Goal: Transaction & Acquisition: Purchase product/service

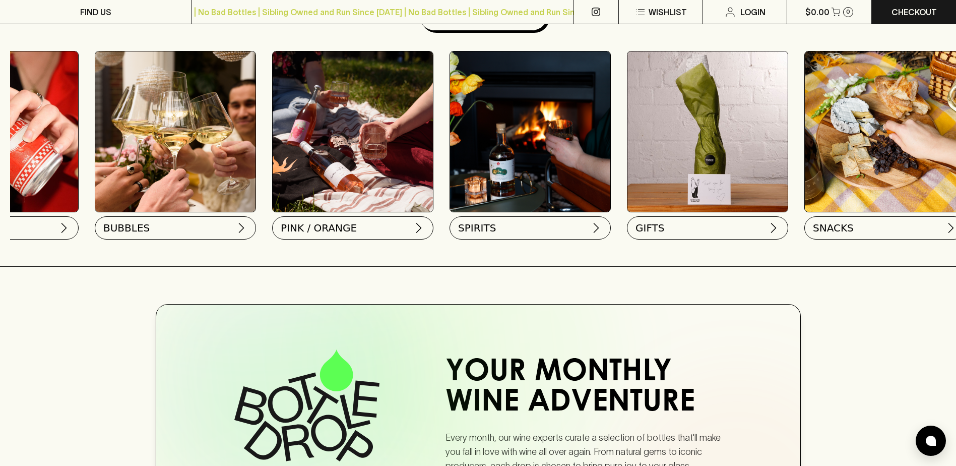
scroll to position [0, 498]
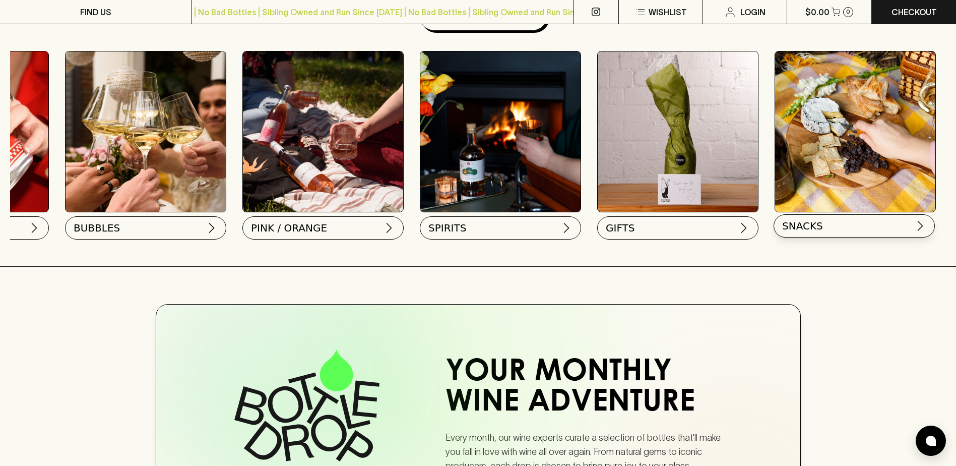
click at [906, 226] on button "SNACKS" at bounding box center [854, 225] width 161 height 23
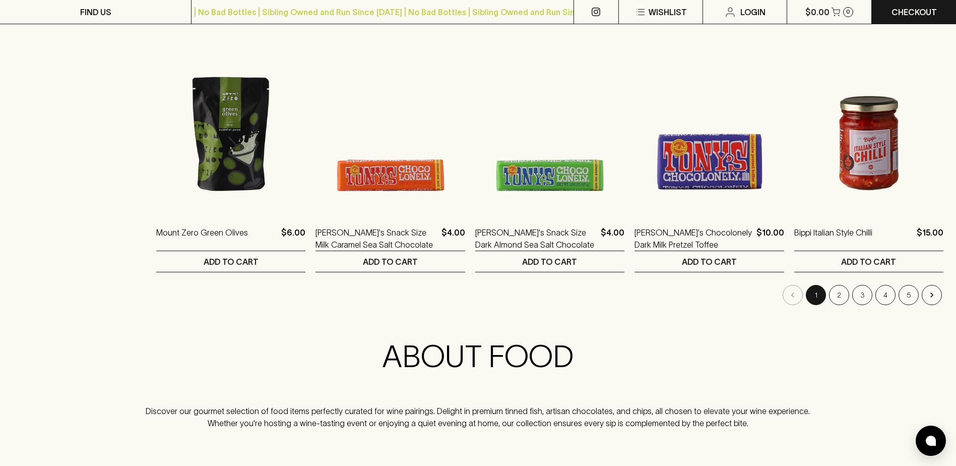
scroll to position [1059, 0]
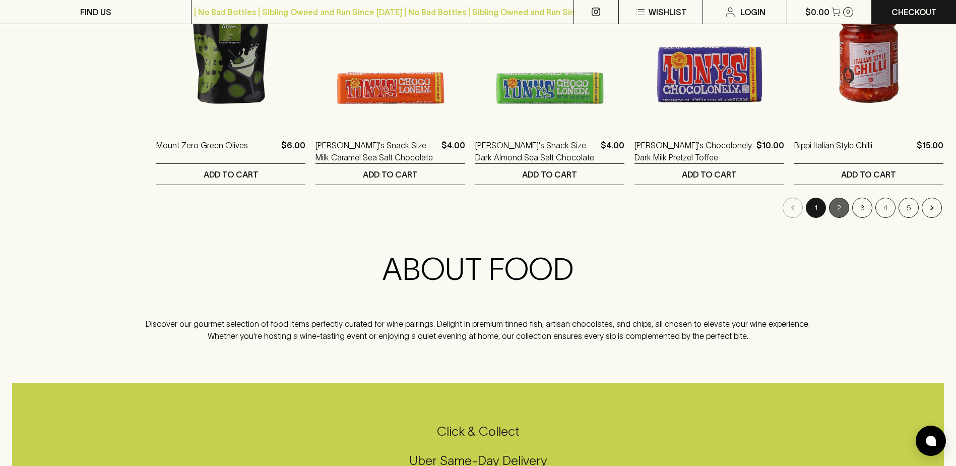
click at [842, 208] on button "2" at bounding box center [839, 208] width 20 height 20
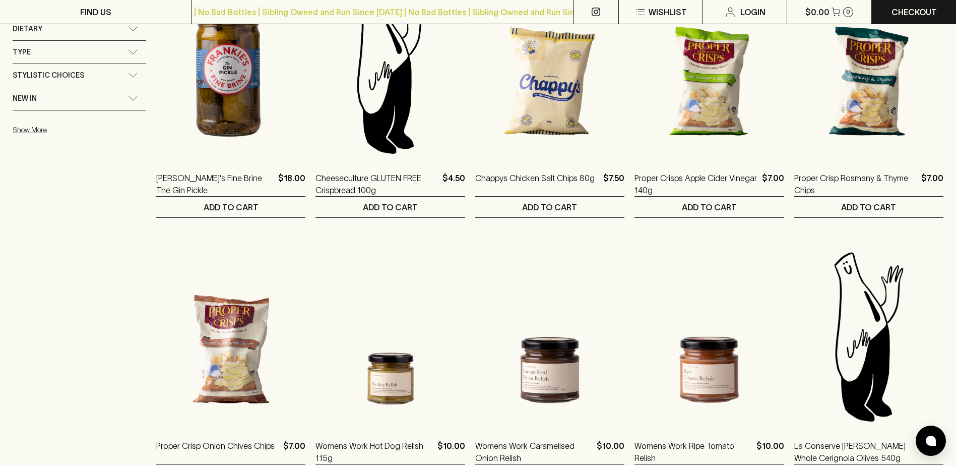
scroll to position [895, 0]
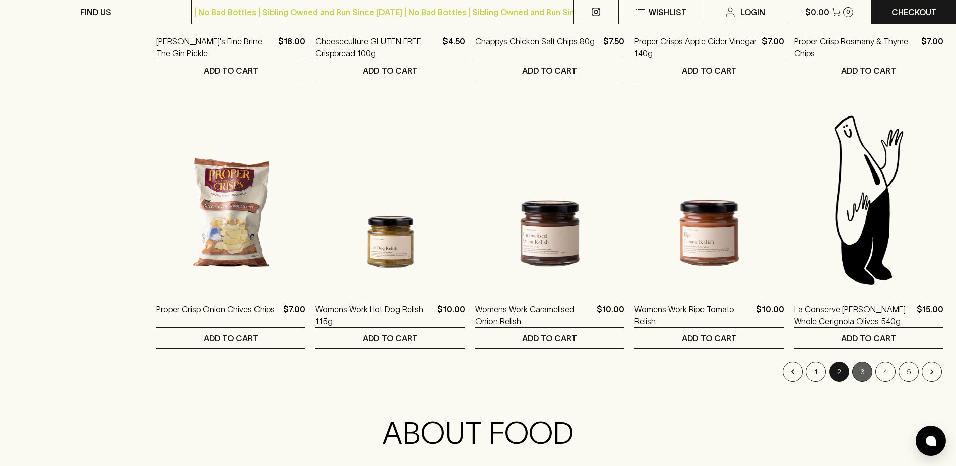
click at [867, 370] on button "3" at bounding box center [863, 371] width 20 height 20
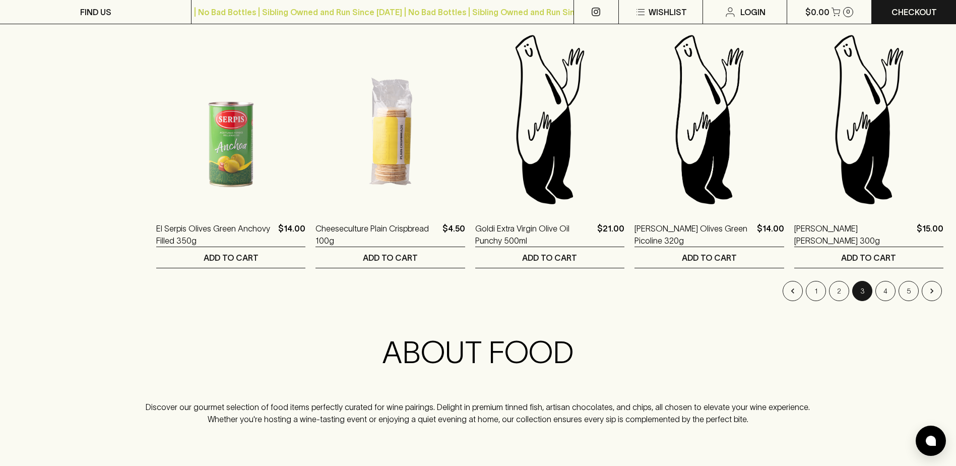
scroll to position [996, 0]
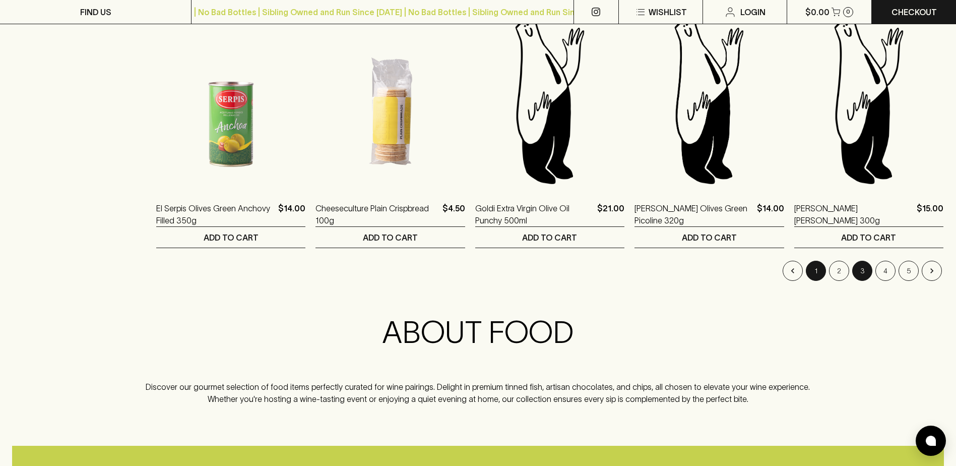
click at [818, 272] on button "1" at bounding box center [816, 271] width 20 height 20
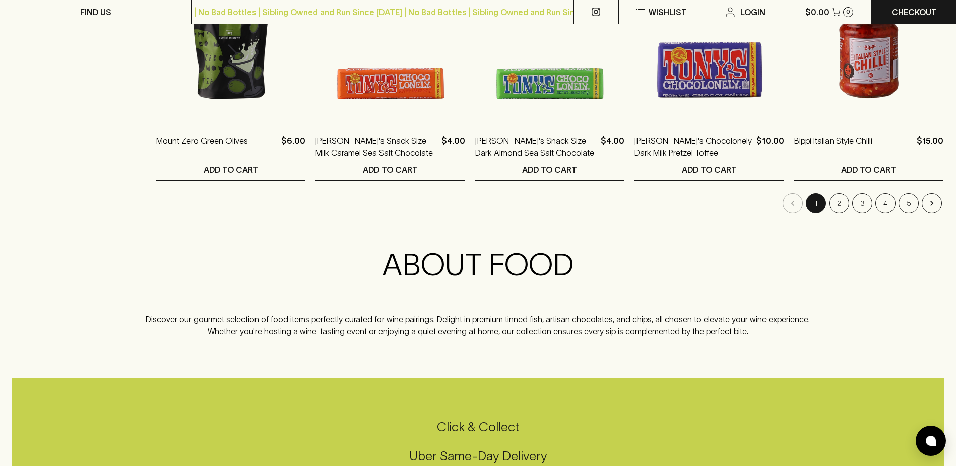
scroll to position [1071, 0]
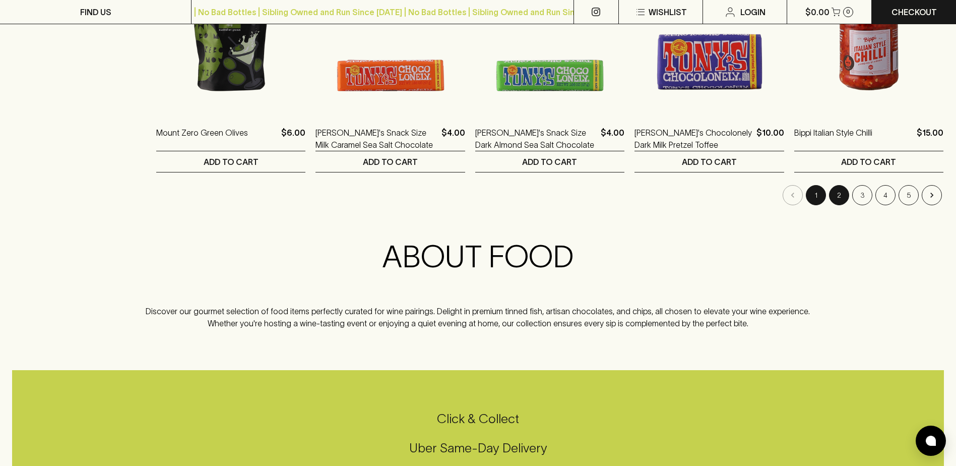
click at [839, 198] on button "2" at bounding box center [839, 195] width 20 height 20
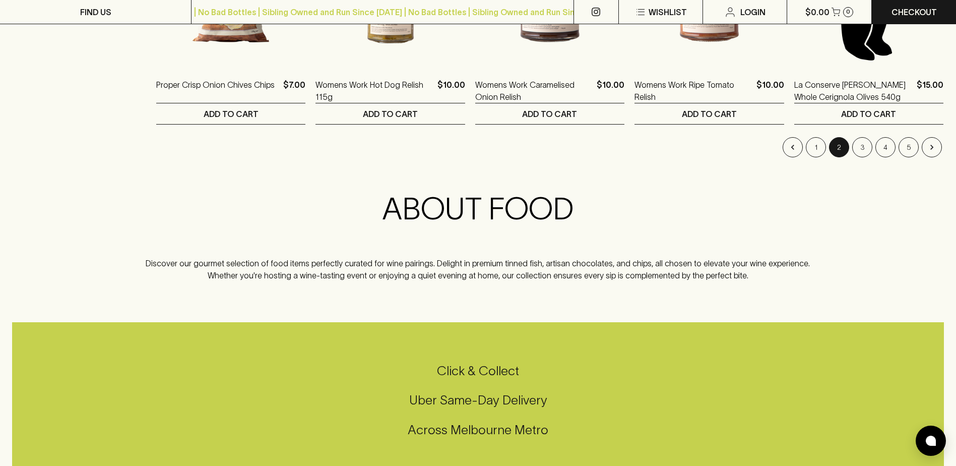
scroll to position [1122, 0]
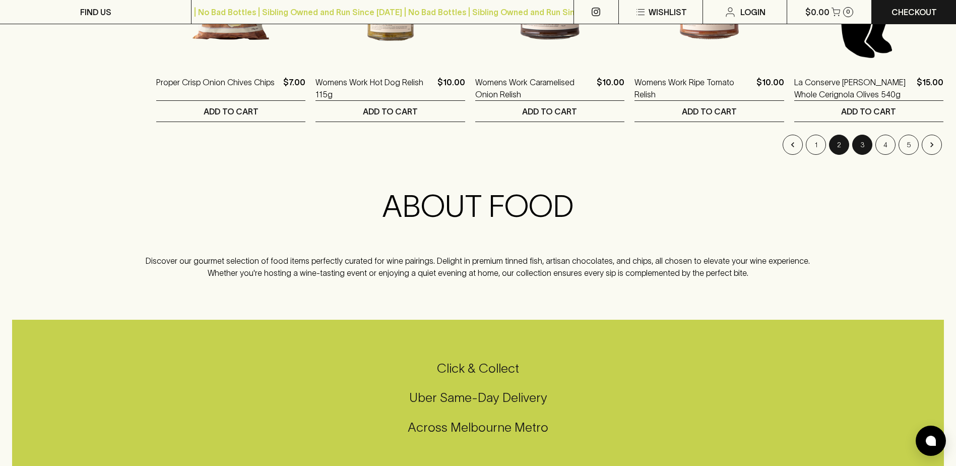
click at [861, 148] on button "3" at bounding box center [863, 145] width 20 height 20
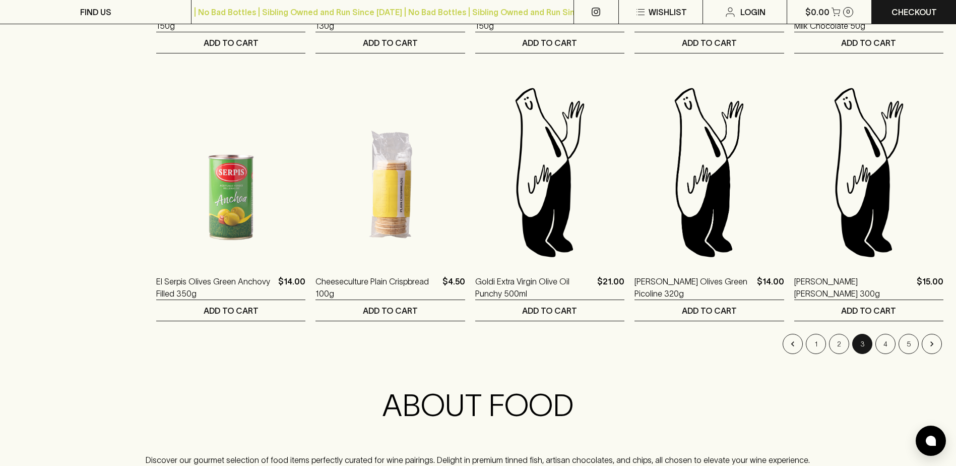
scroll to position [933, 0]
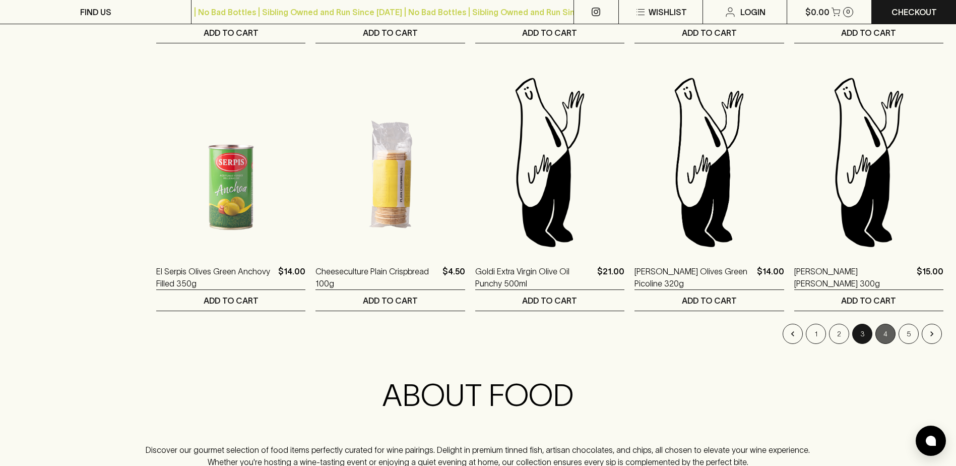
click at [886, 332] on button "4" at bounding box center [886, 334] width 20 height 20
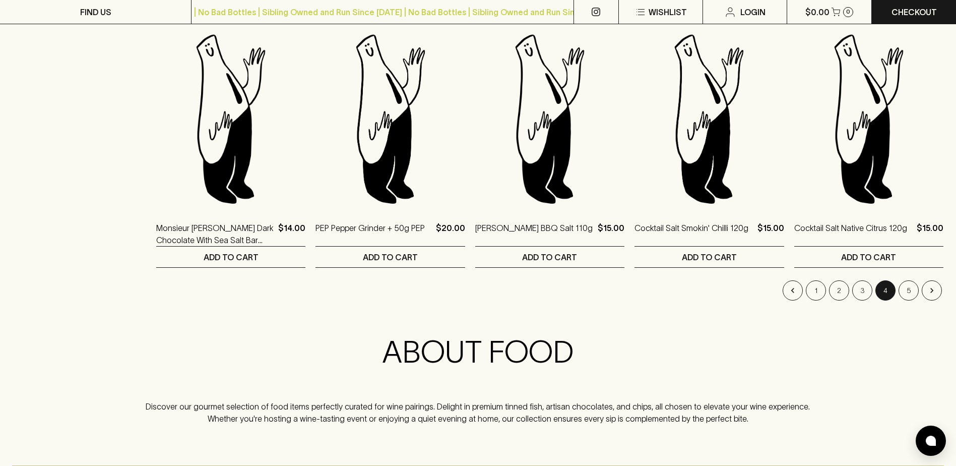
scroll to position [983, 0]
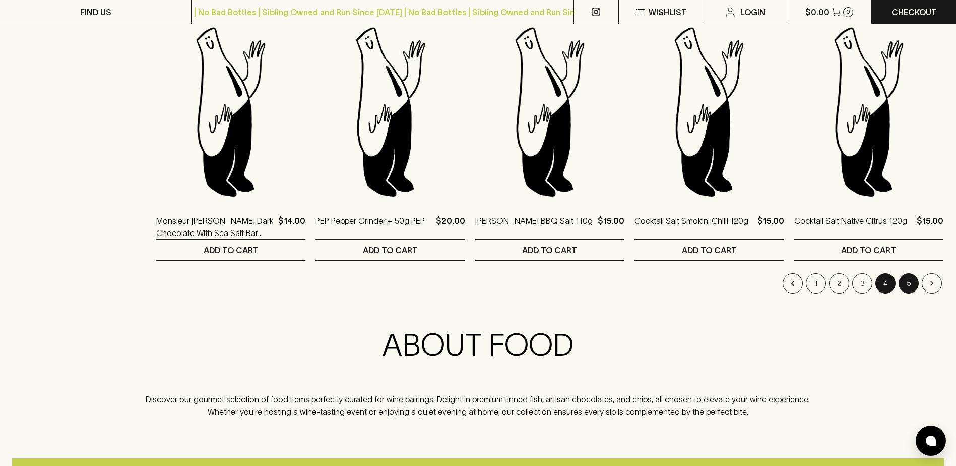
click at [907, 288] on button "5" at bounding box center [909, 283] width 20 height 20
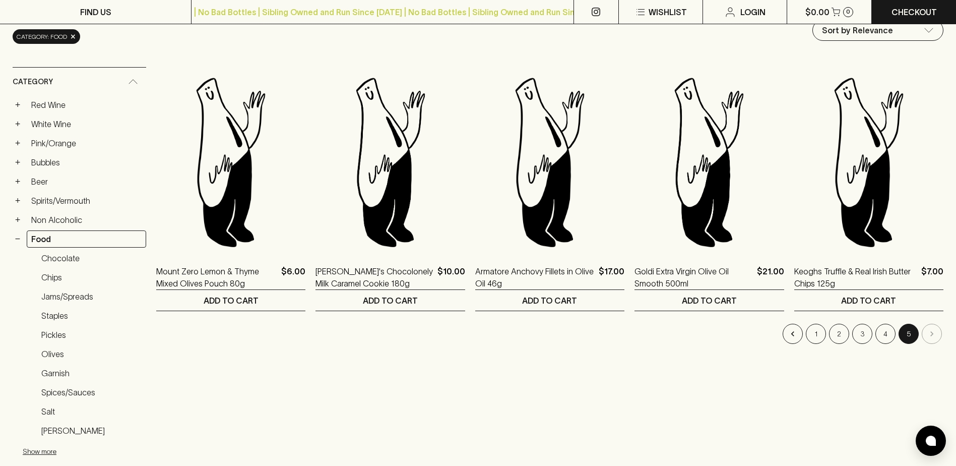
scroll to position [113, 0]
